Goal: Task Accomplishment & Management: Use online tool/utility

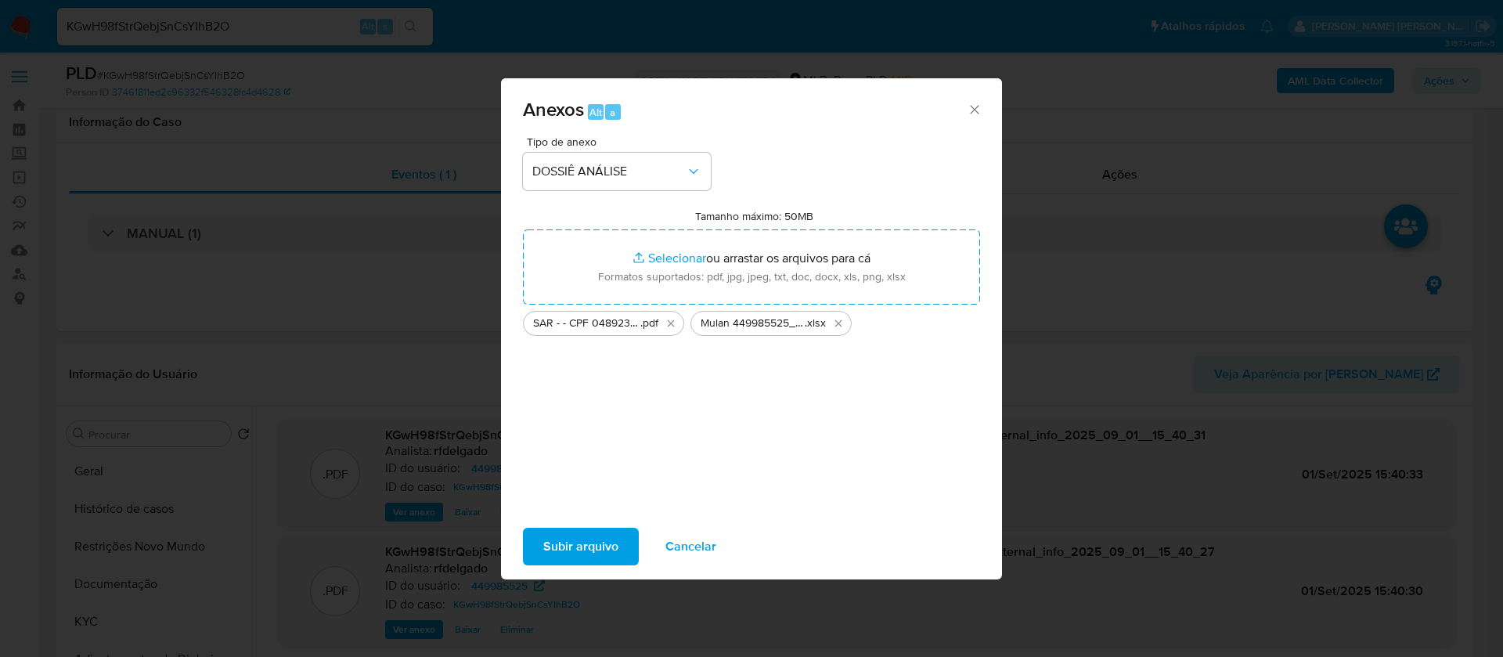
select select "10"
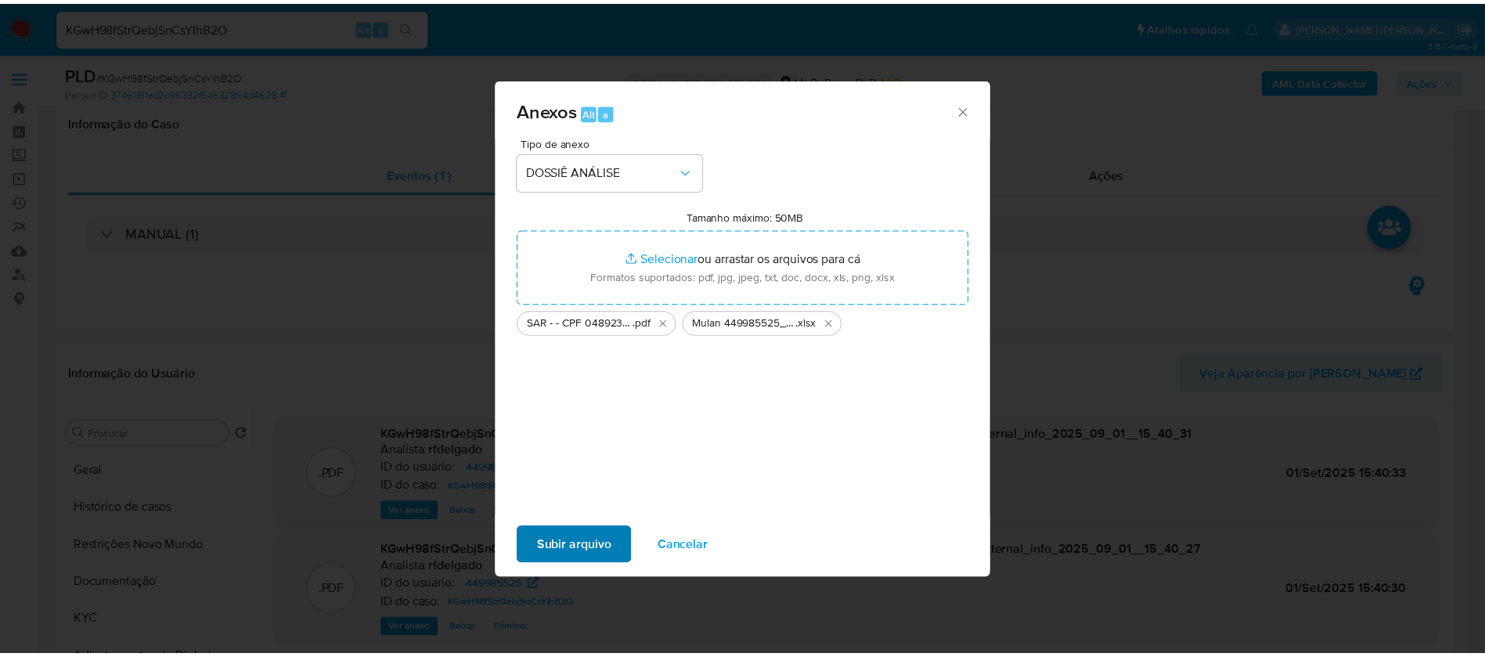
scroll to position [235, 0]
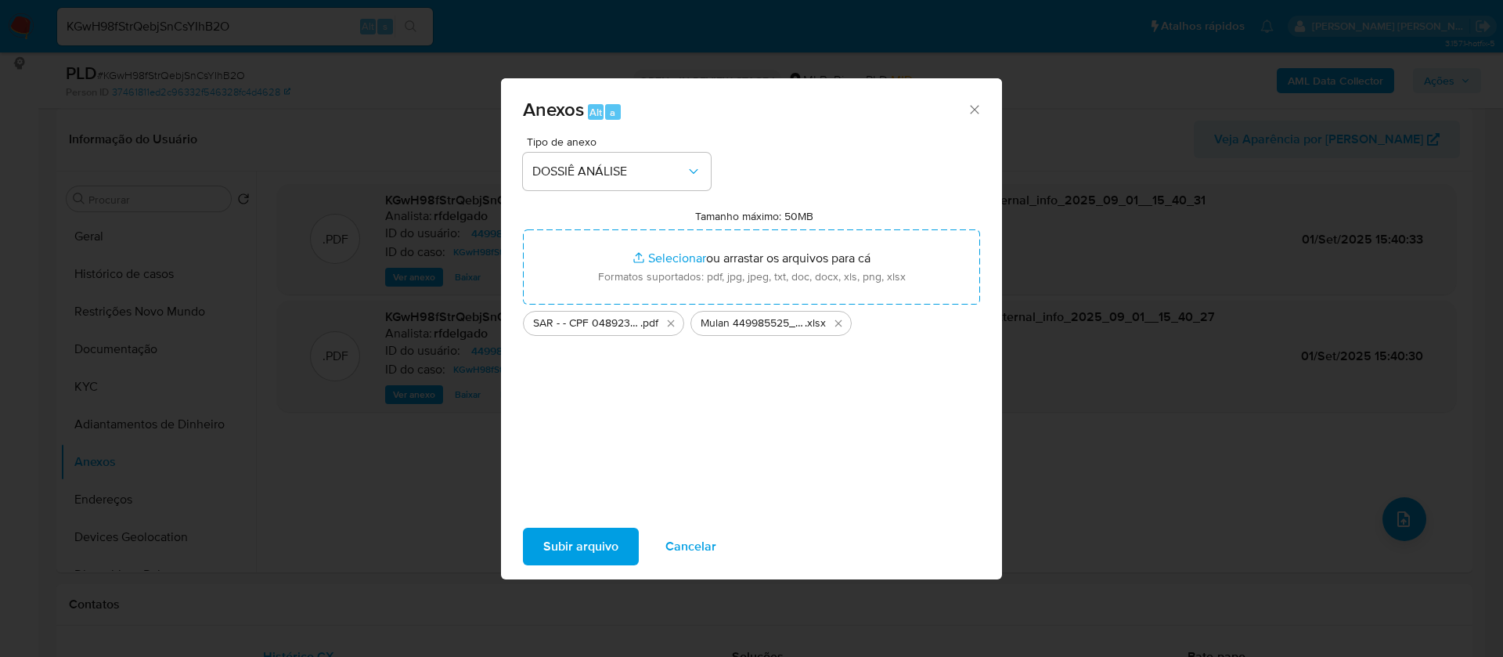
click at [587, 552] on span "Subir arquivo" at bounding box center [580, 546] width 75 height 34
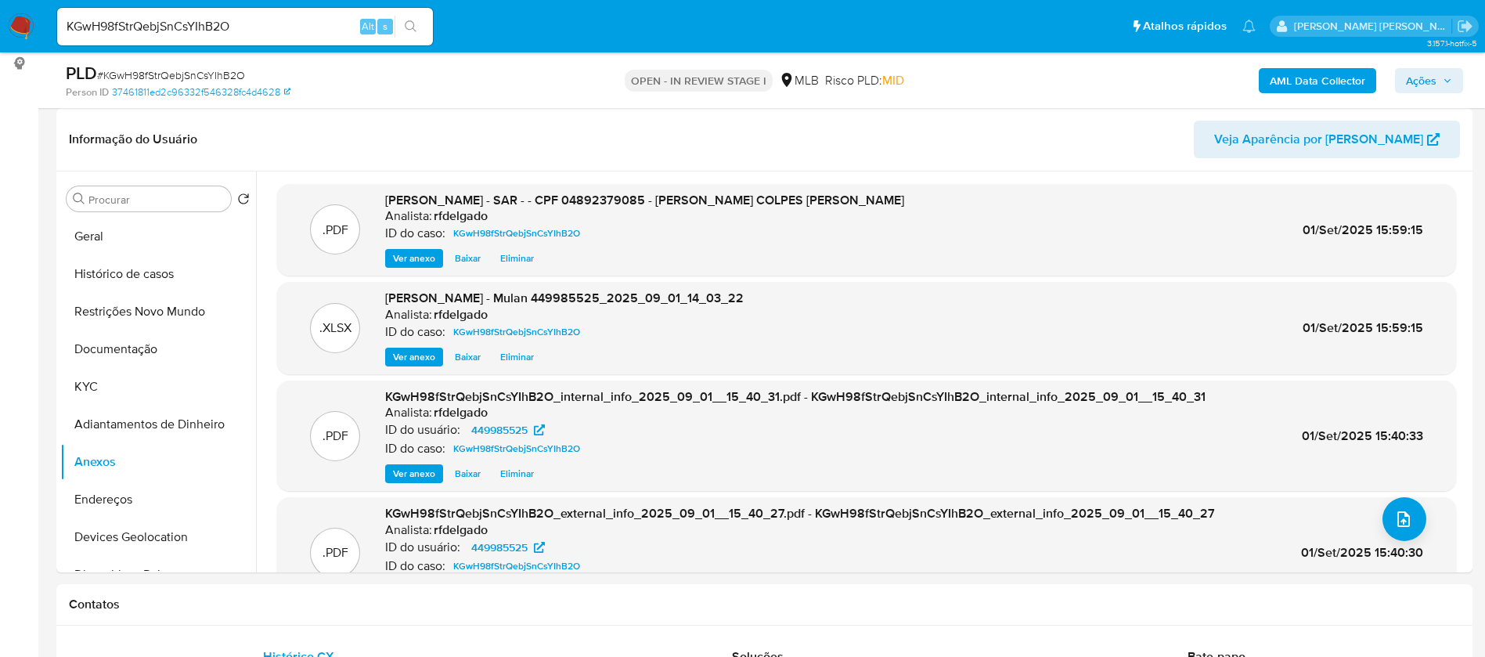
click at [1413, 68] on span "Ações" at bounding box center [1421, 80] width 31 height 25
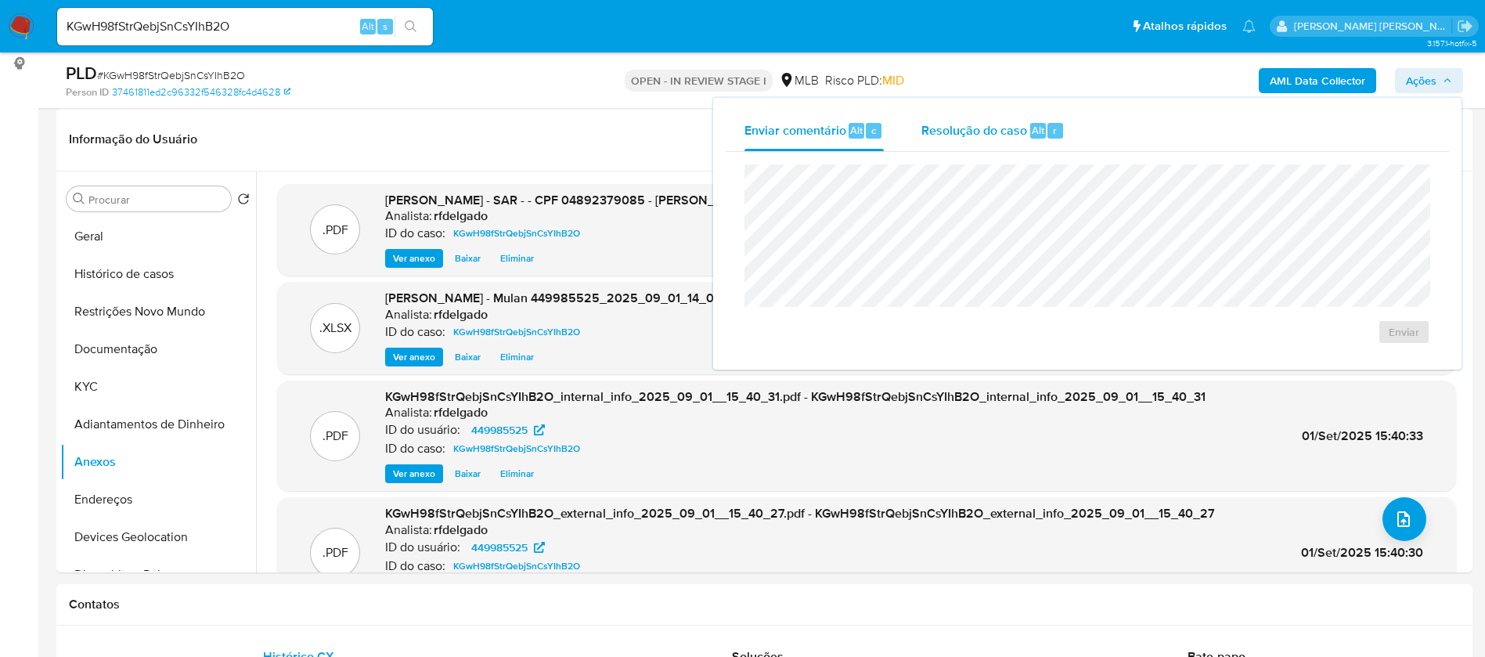
click at [999, 124] on span "Resolução do caso" at bounding box center [974, 130] width 106 height 18
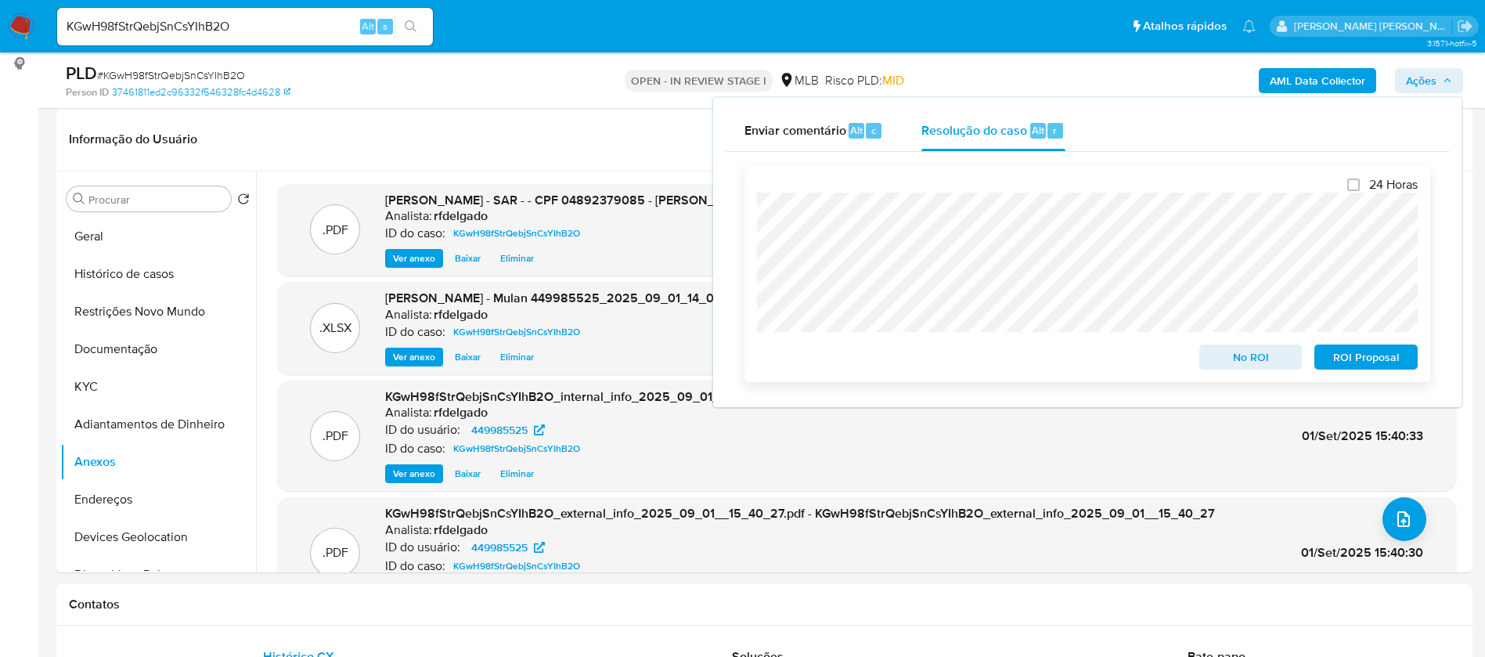
click at [1268, 359] on span "No ROI" at bounding box center [1250, 357] width 81 height 22
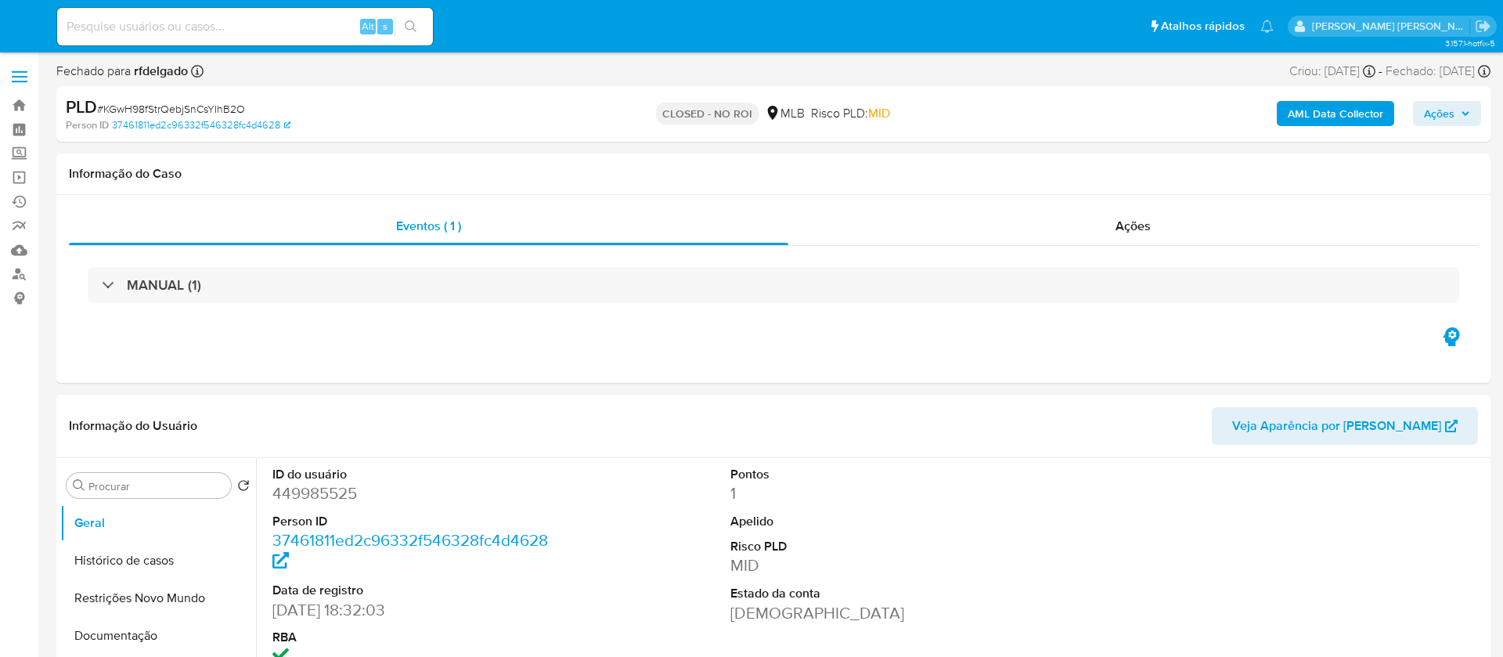
select select "10"
